Goal: Information Seeking & Learning: Learn about a topic

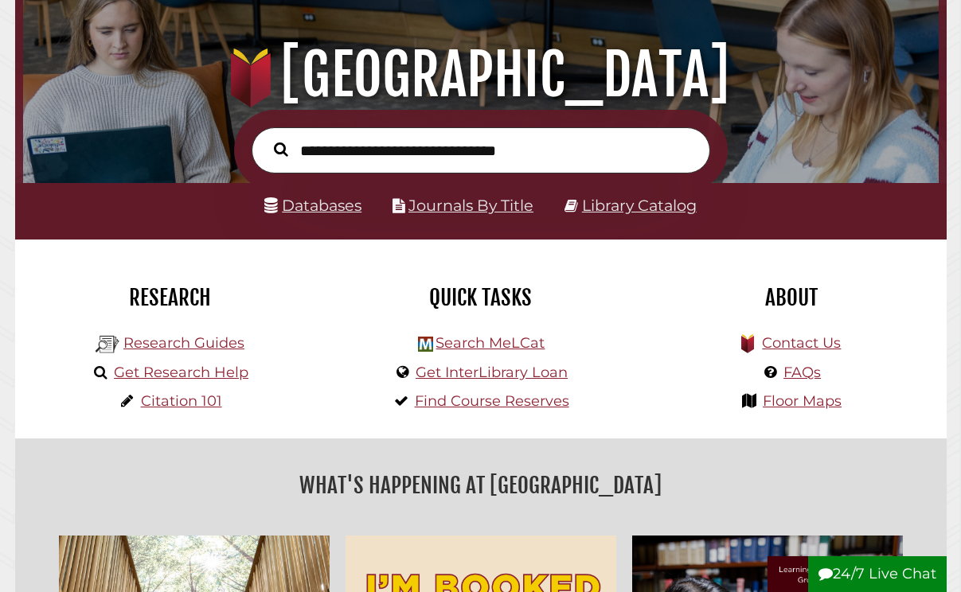
scroll to position [142, 0]
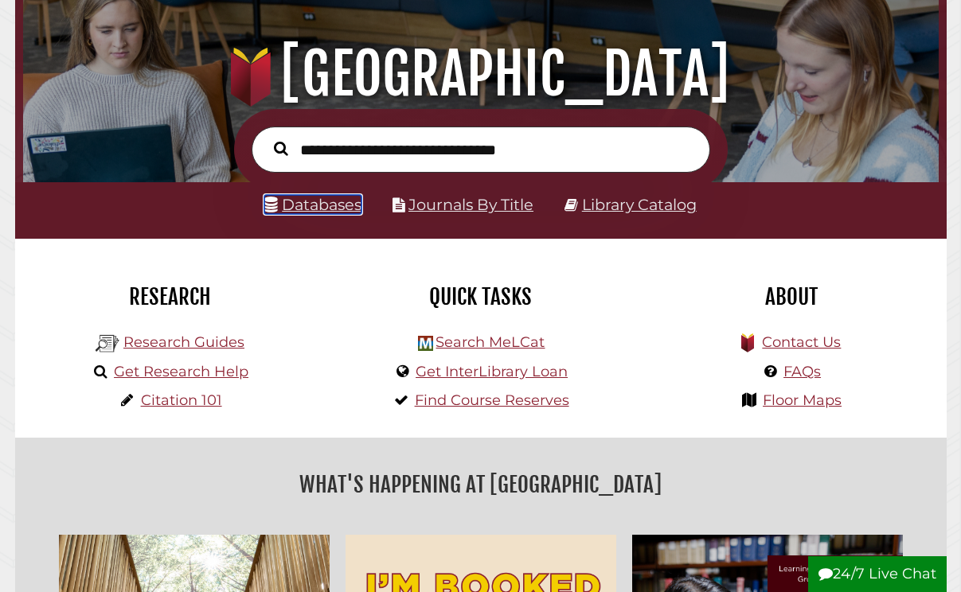
click at [324, 204] on link "Databases" at bounding box center [312, 204] width 97 height 19
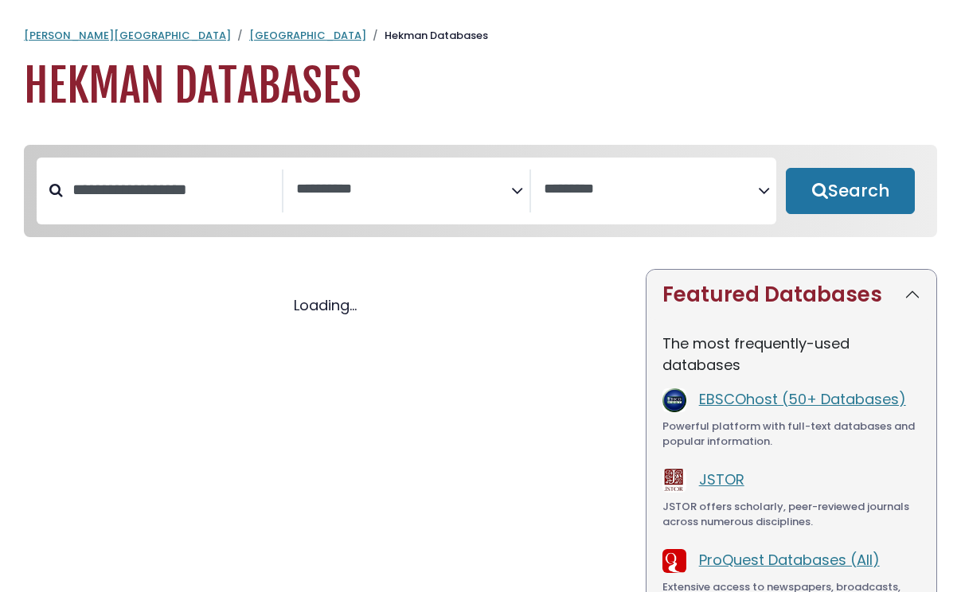
select select "Database Subject Filter"
select select "Database Vendors Filter"
select select "Database Subject Filter"
select select "Database Vendors Filter"
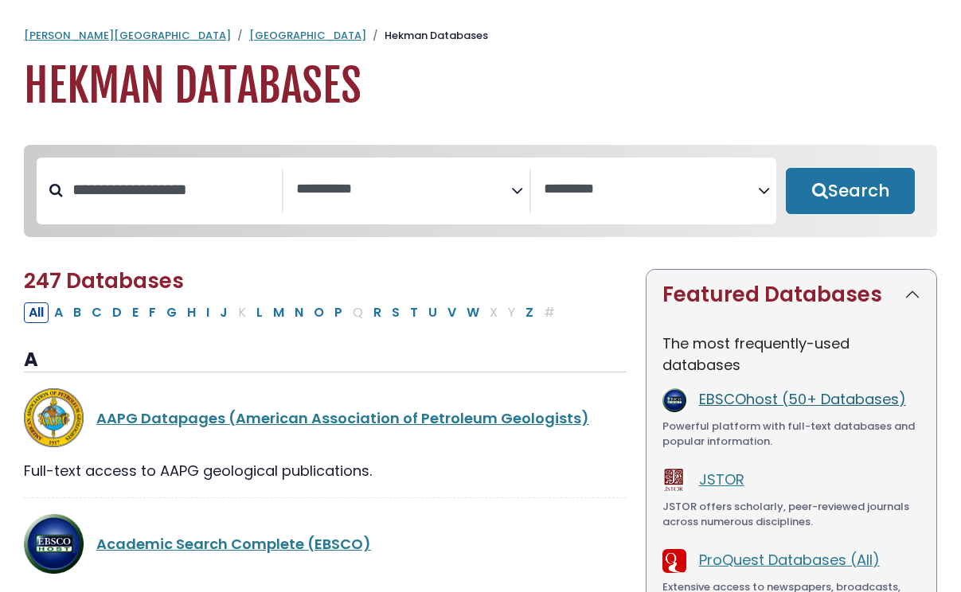
click at [796, 403] on link "EBSCOhost (50+ Databases)" at bounding box center [802, 399] width 207 height 20
